Goal: Task Accomplishment & Management: Manage account settings

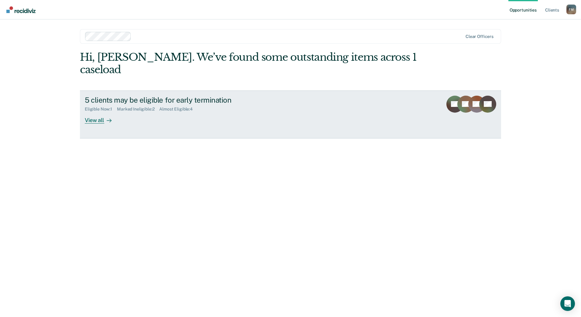
click at [97, 112] on div "View all" at bounding box center [102, 118] width 34 height 12
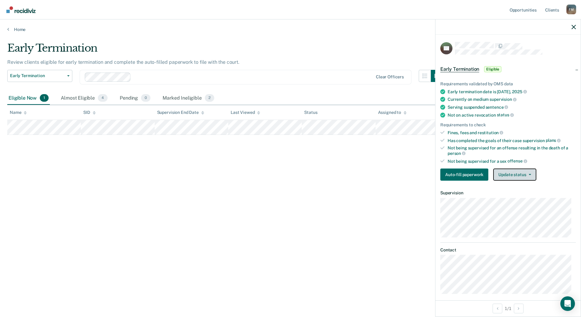
click at [529, 177] on button "Update status" at bounding box center [514, 175] width 43 height 12
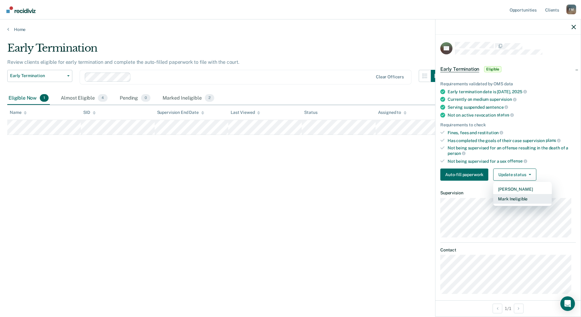
click at [525, 196] on button "Mark Ineligible" at bounding box center [522, 199] width 59 height 10
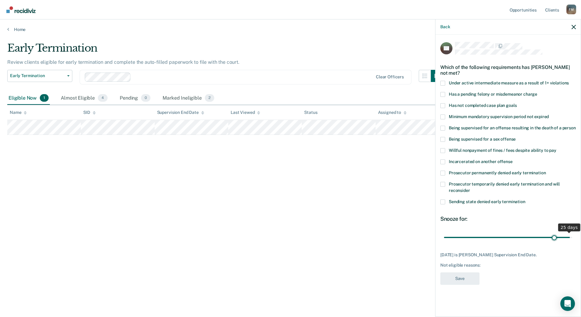
click at [554, 235] on input "range" at bounding box center [508, 237] width 128 height 11
drag, startPoint x: 562, startPoint y: 235, endPoint x: 581, endPoint y: 238, distance: 19.3
type input "25"
click at [572, 238] on input "range" at bounding box center [508, 237] width 128 height 11
click at [444, 172] on span at bounding box center [442, 173] width 5 height 5
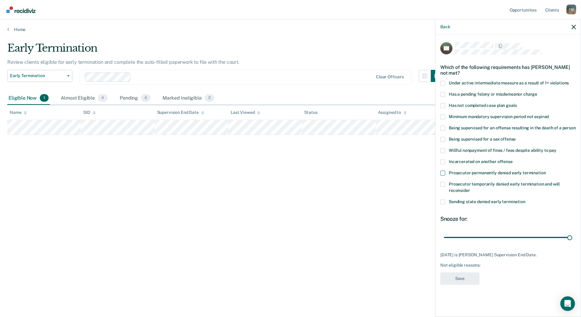
click at [546, 171] on input "Prosecutor permanently denied early termination" at bounding box center [546, 171] width 0 height 0
click at [458, 277] on button "Save" at bounding box center [459, 279] width 39 height 12
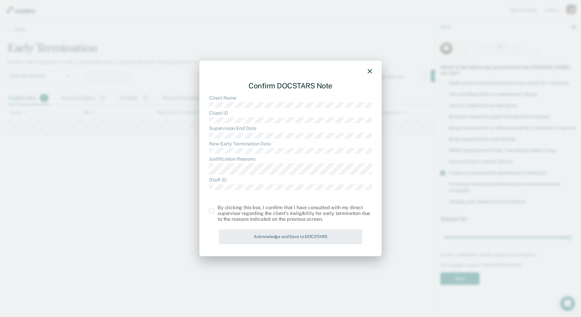
click at [212, 211] on span at bounding box center [211, 211] width 5 height 5
click at [218, 209] on input "checkbox" at bounding box center [218, 209] width 0 height 0
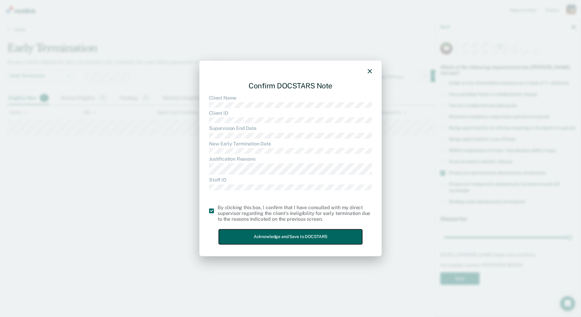
click at [277, 240] on button "Acknowledge and Save to DOCSTARS" at bounding box center [290, 237] width 143 height 15
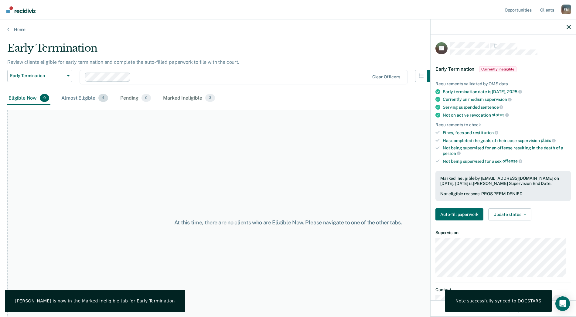
click at [80, 99] on div "Almost Eligible 4" at bounding box center [84, 98] width 49 height 13
